Goal: Check status: Check status

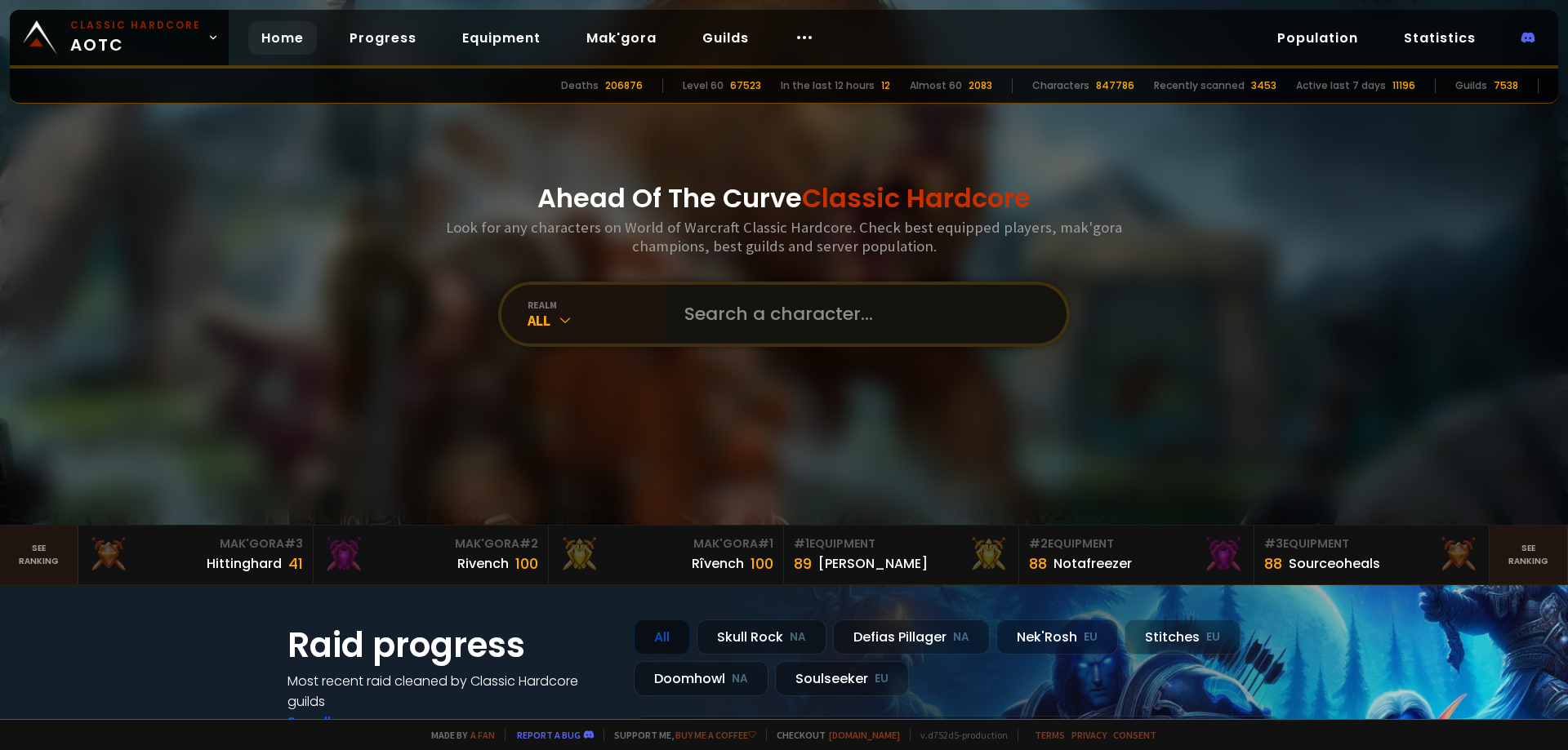
click at [675, 317] on input "text" at bounding box center [861, 314] width 373 height 59
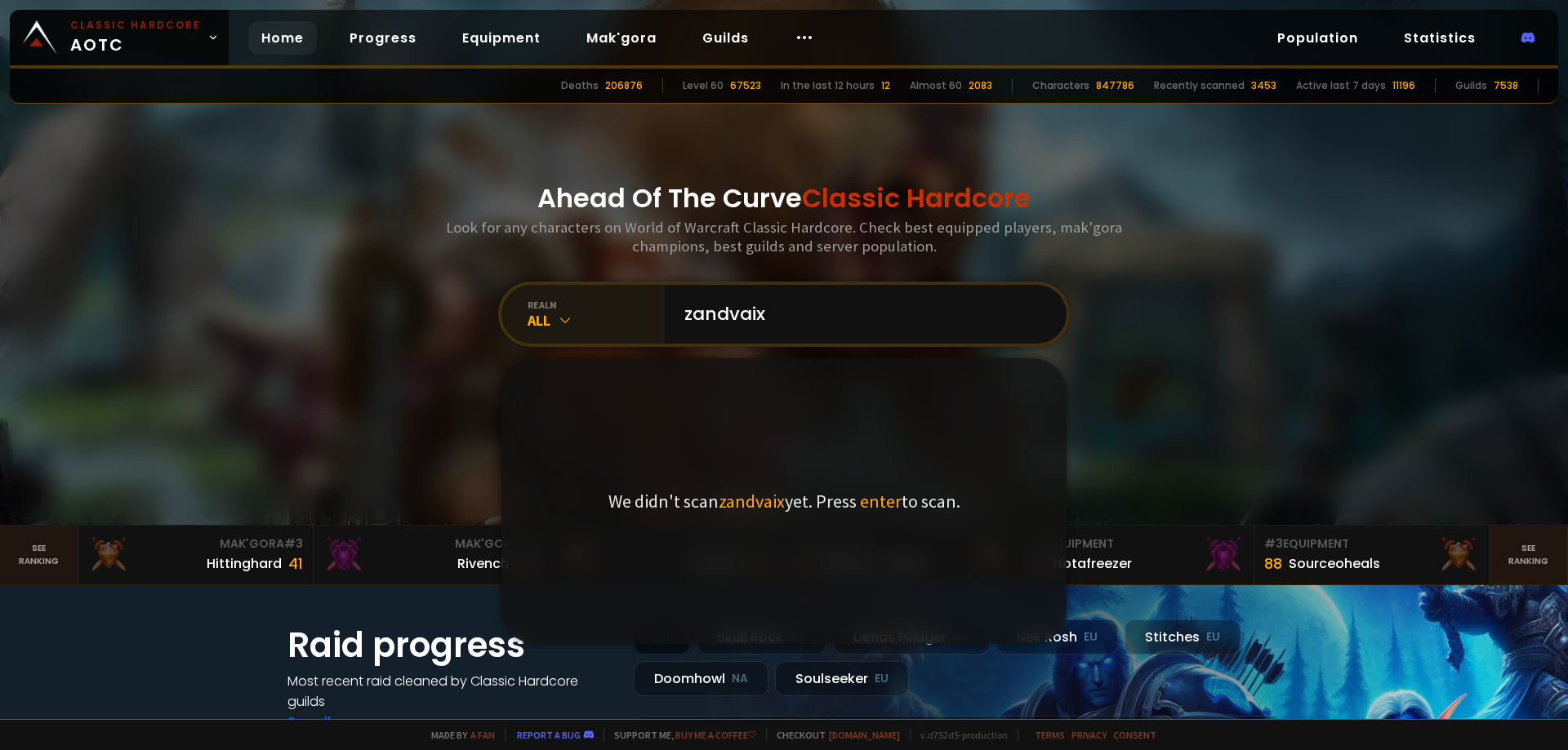
click at [515, 315] on div "realm All" at bounding box center [583, 314] width 163 height 59
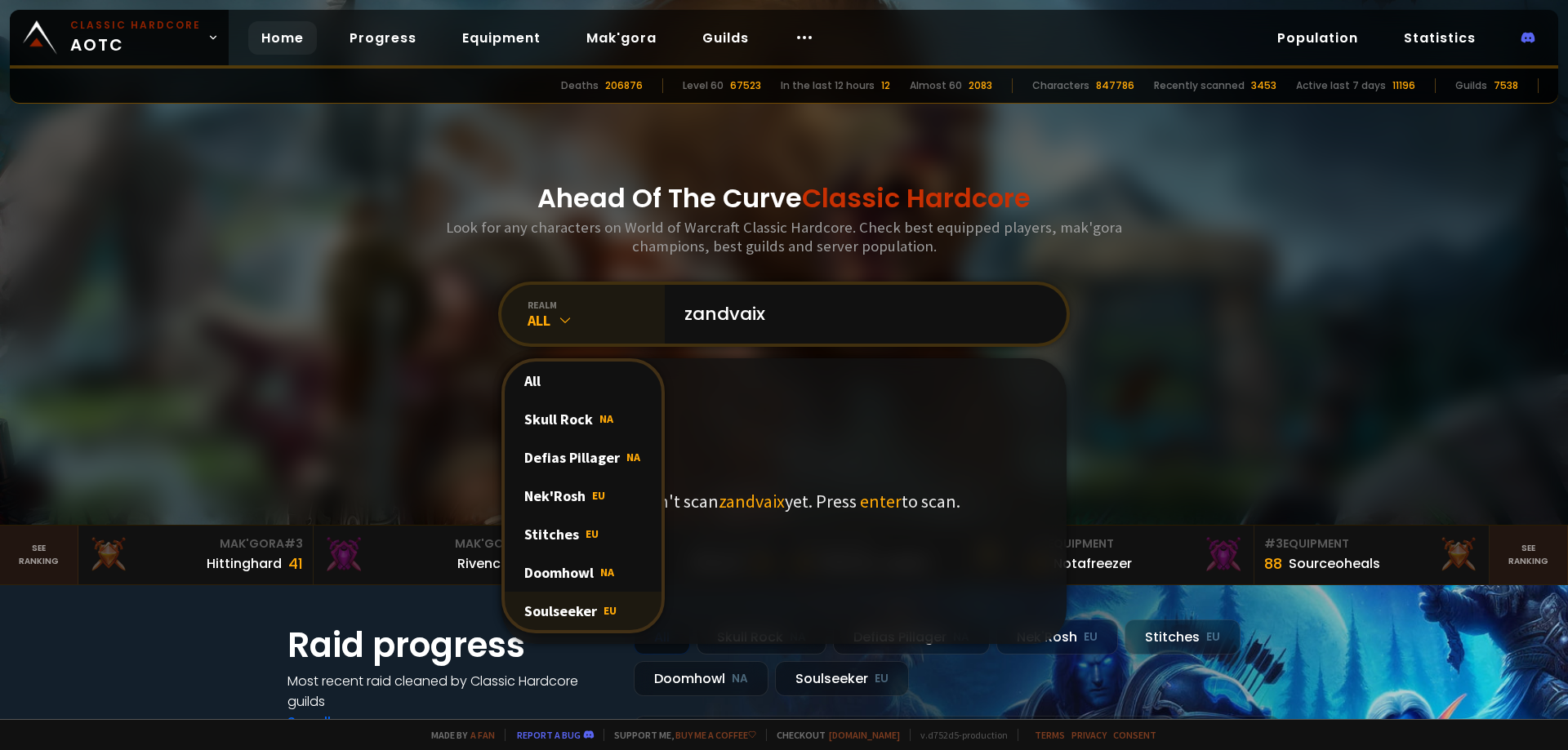
click at [567, 611] on div "Soulseeker EU" at bounding box center [583, 611] width 157 height 38
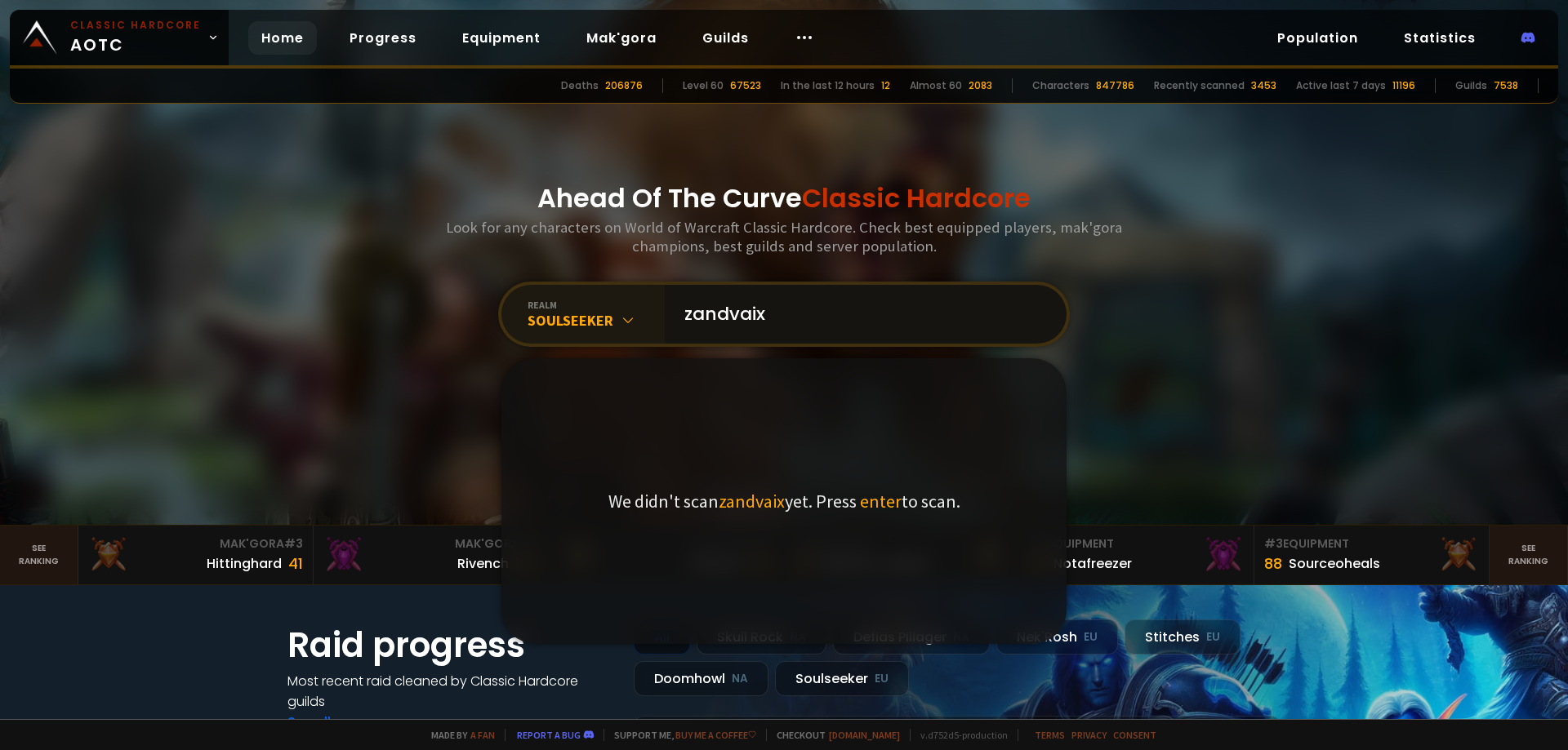
click at [797, 317] on input "zandvaix" at bounding box center [861, 314] width 373 height 59
click at [814, 303] on input "zandvaix" at bounding box center [861, 314] width 373 height 59
type input "zandvaix"
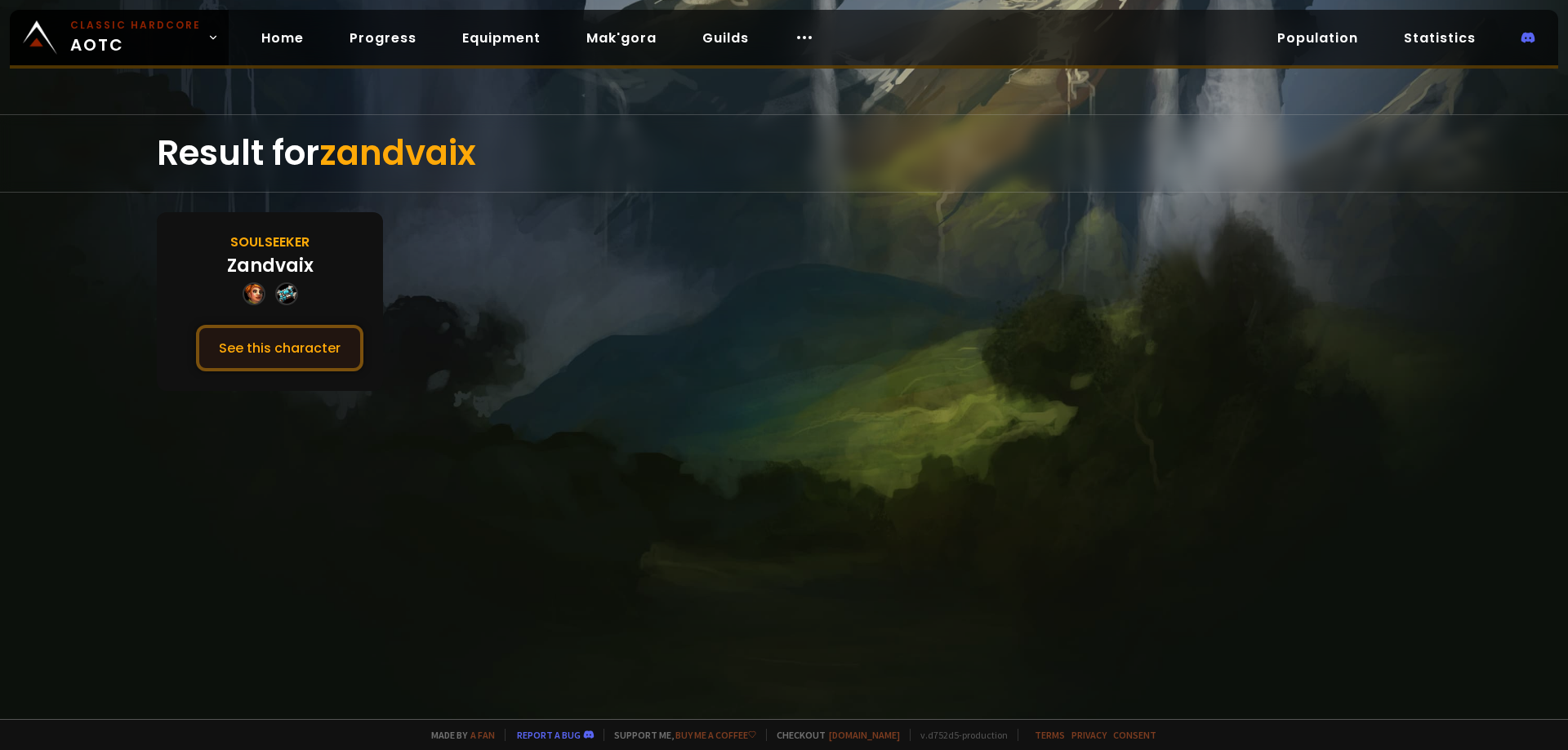
click at [307, 366] on button "See this character" at bounding box center [279, 348] width 168 height 47
click at [310, 349] on button "See this character" at bounding box center [279, 348] width 168 height 47
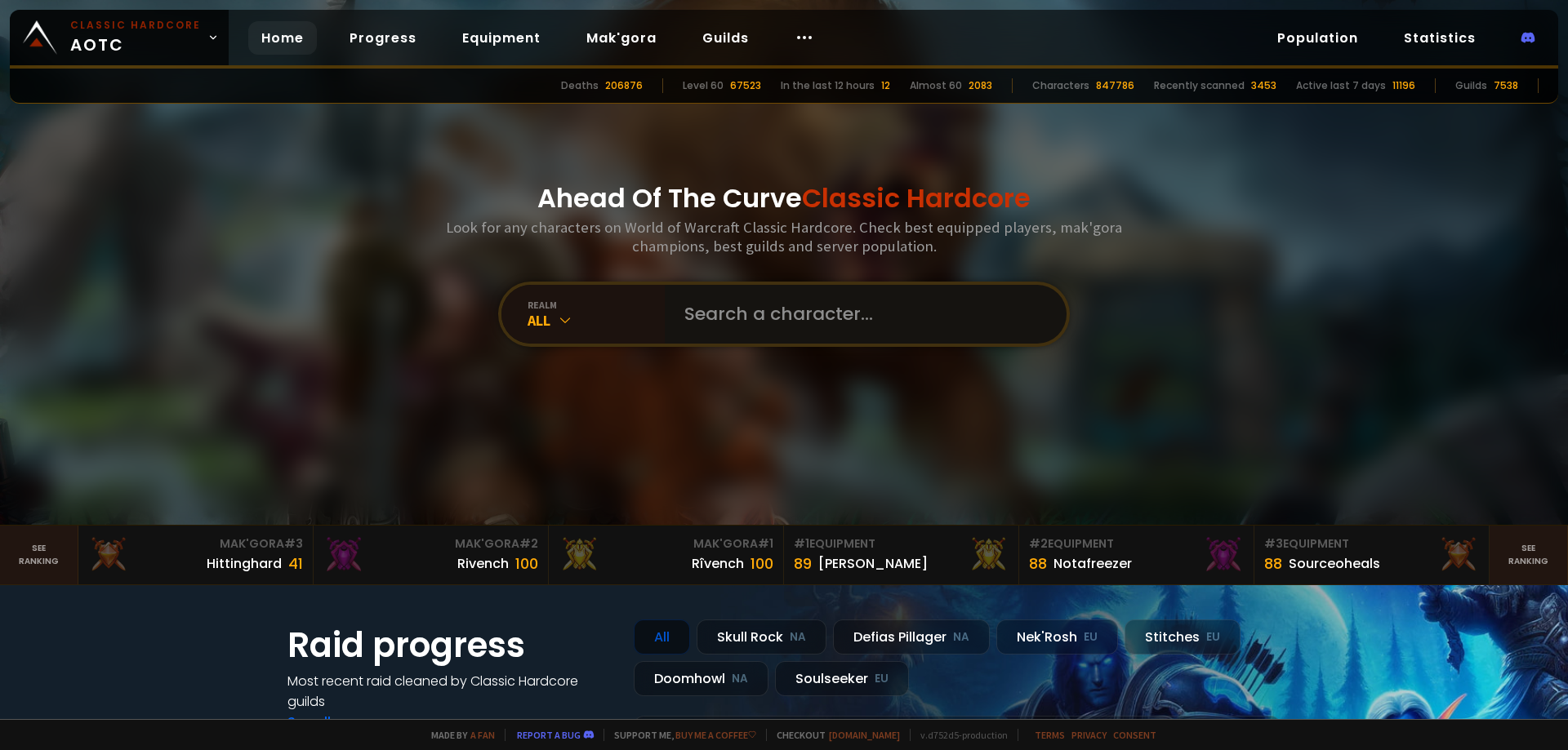
click at [681, 323] on input "text" at bounding box center [861, 314] width 373 height 59
type input "я"
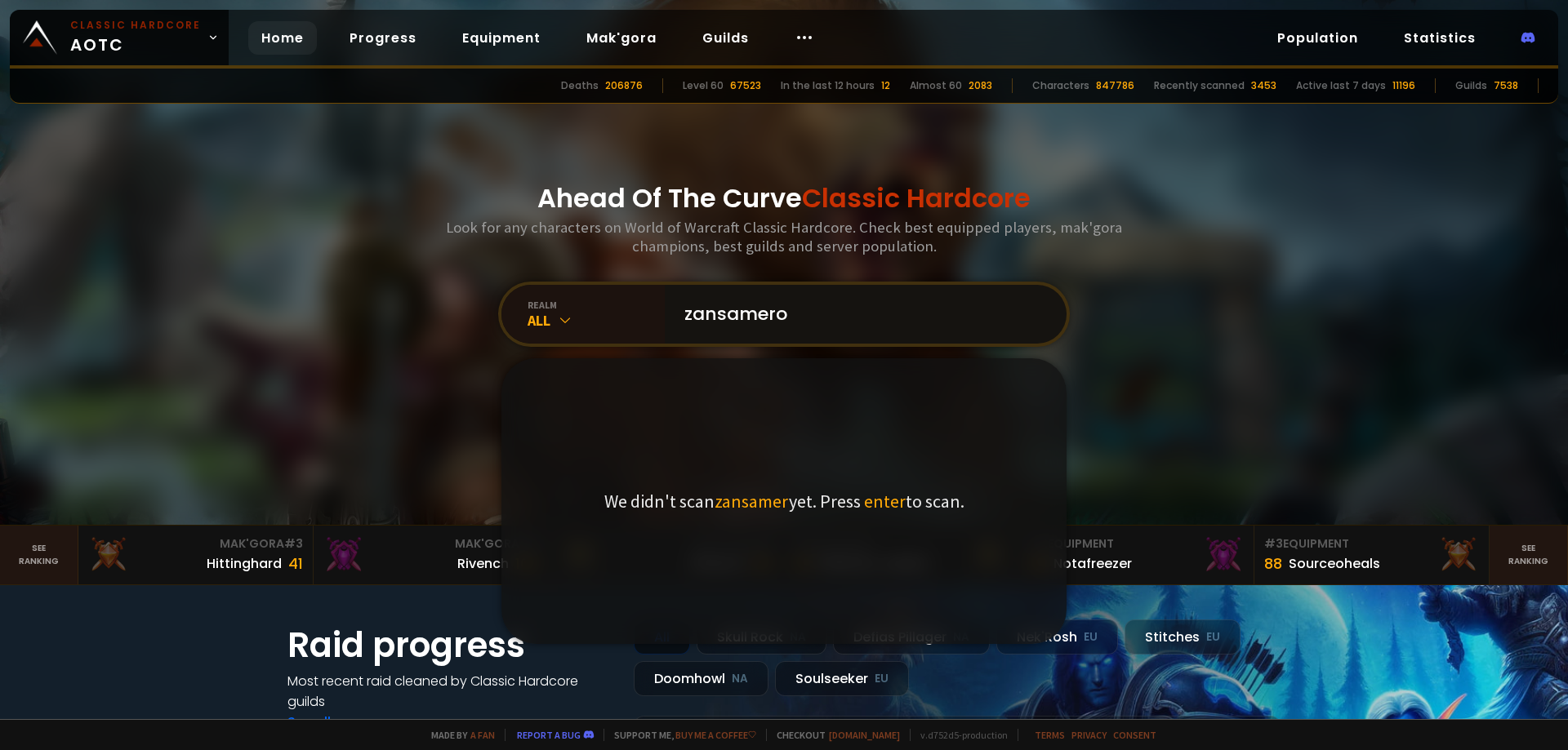
type input "zansameron"
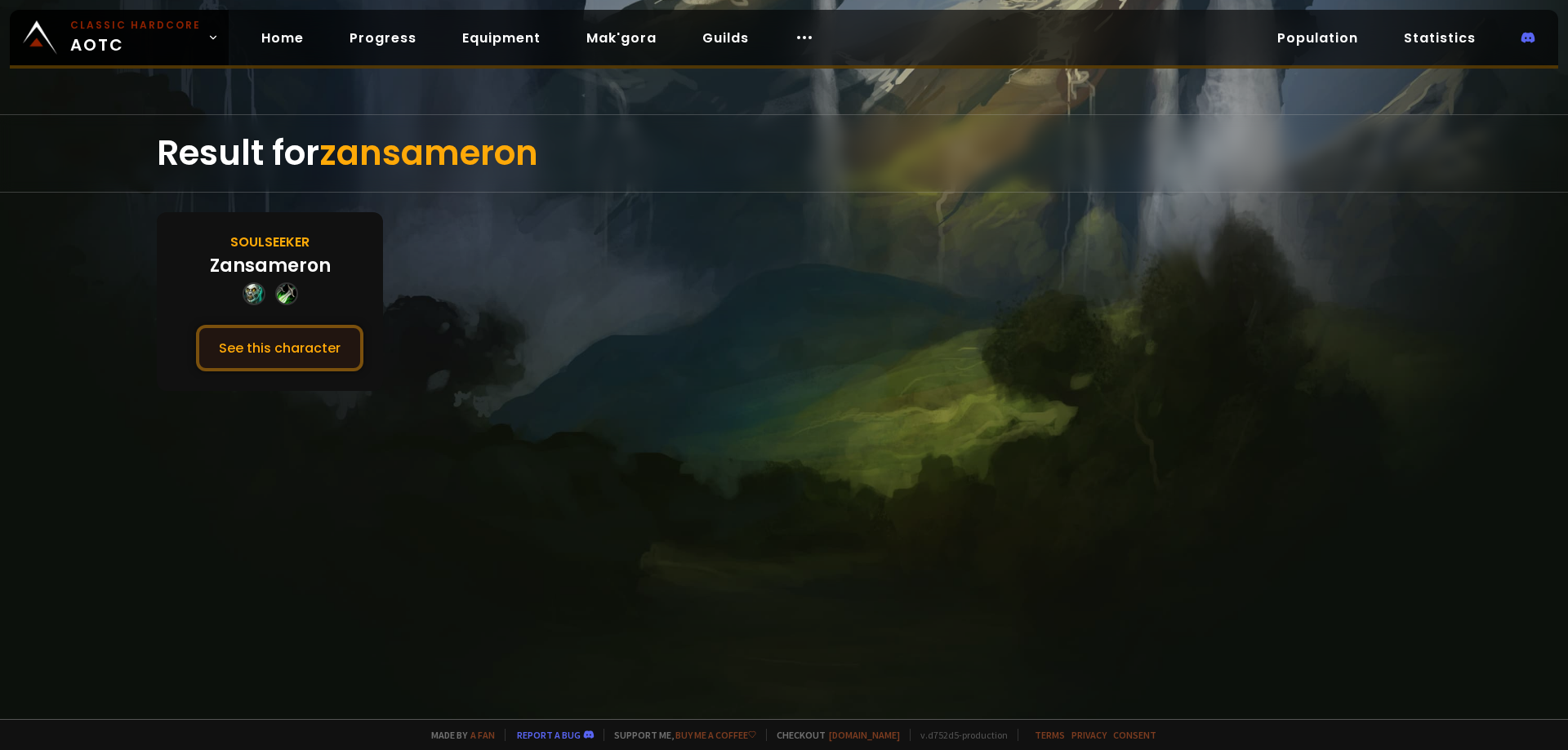
click at [289, 349] on button "See this character" at bounding box center [279, 348] width 168 height 47
